Goal: Browse casually: Explore the website without a specific task or goal

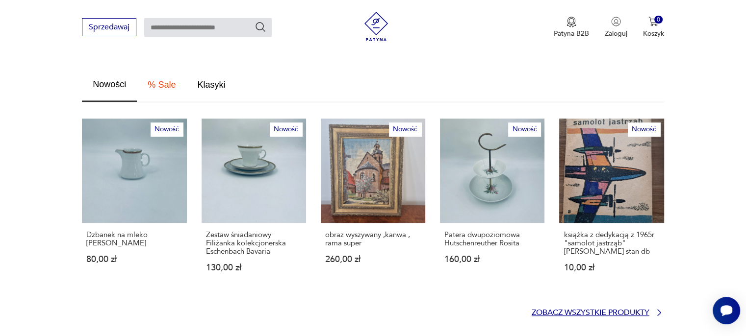
click at [547, 310] on p "Zobacz wszystkie produkty" at bounding box center [591, 313] width 118 height 6
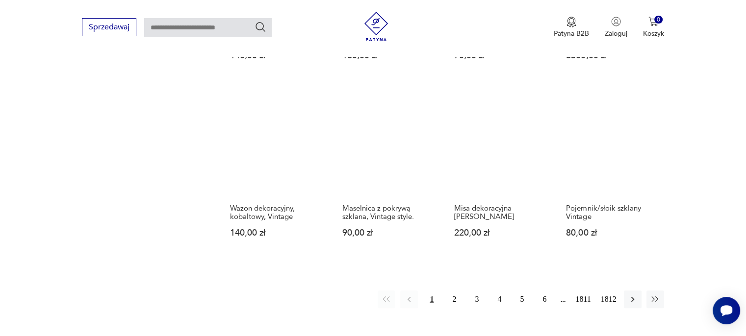
scroll to position [779, 0]
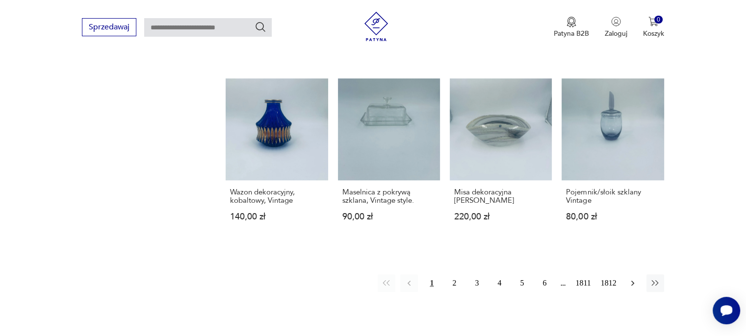
click at [632, 284] on icon "button" at bounding box center [633, 284] width 10 height 10
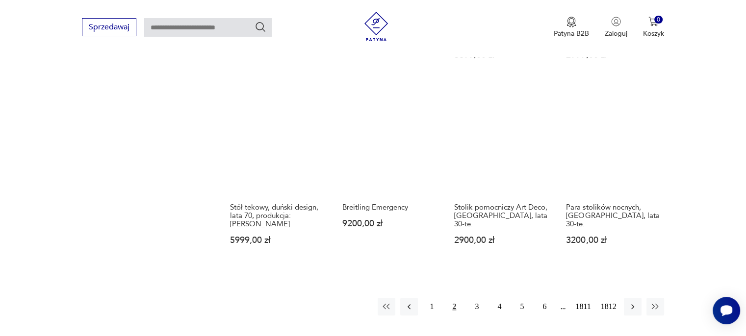
scroll to position [813, 0]
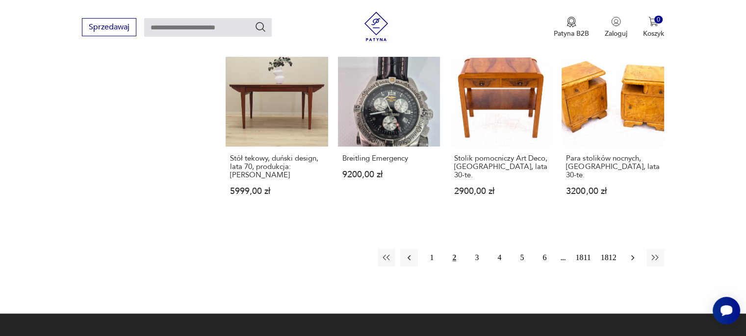
click at [631, 249] on button "button" at bounding box center [633, 258] width 18 height 18
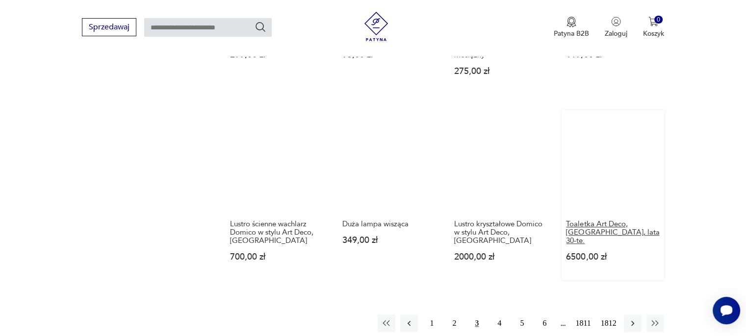
scroll to position [813, 0]
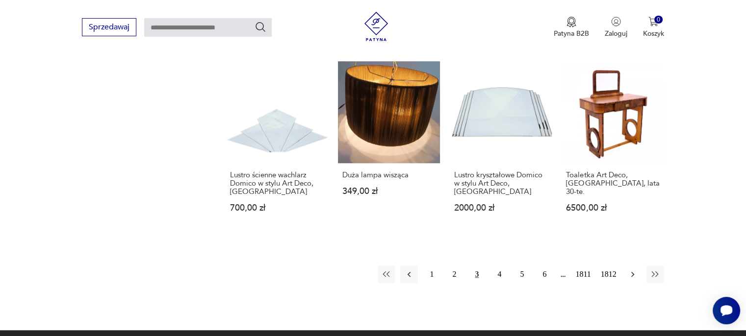
click at [636, 270] on icon "button" at bounding box center [633, 275] width 10 height 10
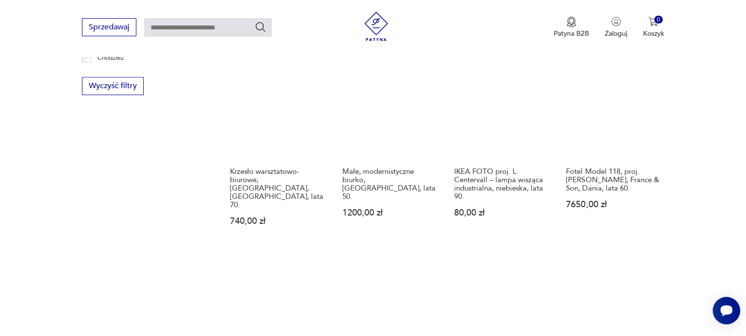
scroll to position [568, 0]
